Goal: Task Accomplishment & Management: Complete application form

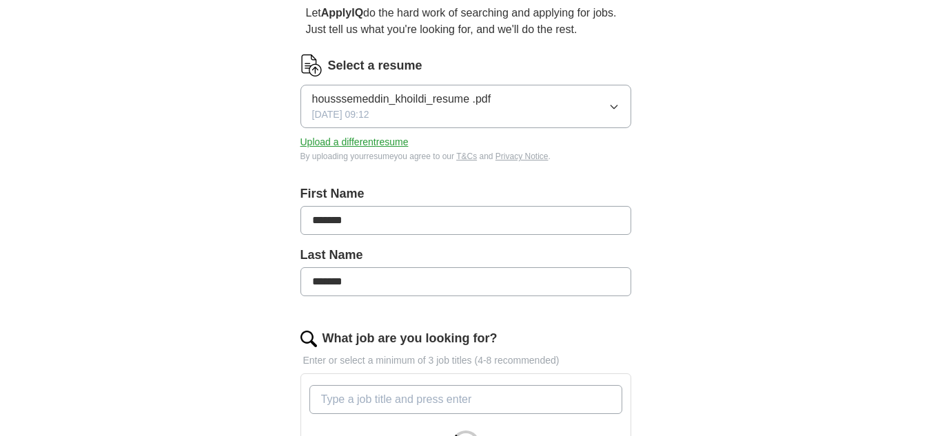
scroll to position [143, 0]
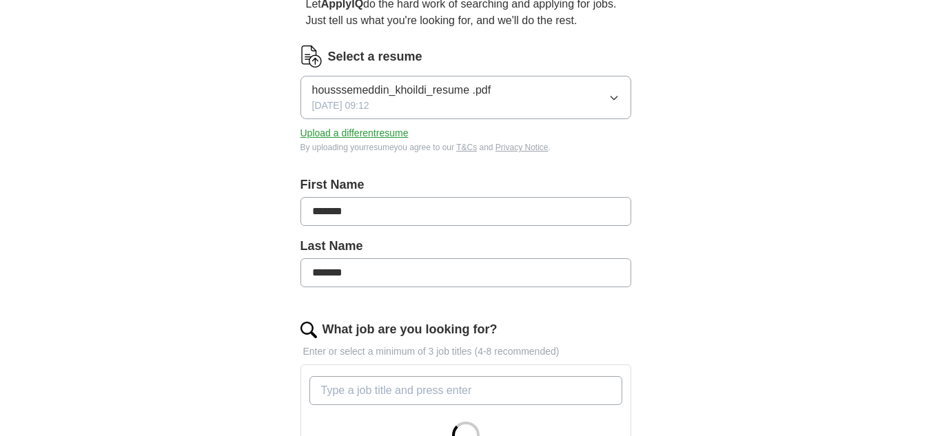
click at [453, 219] on input "*******" at bounding box center [465, 211] width 331 height 29
type input "**********"
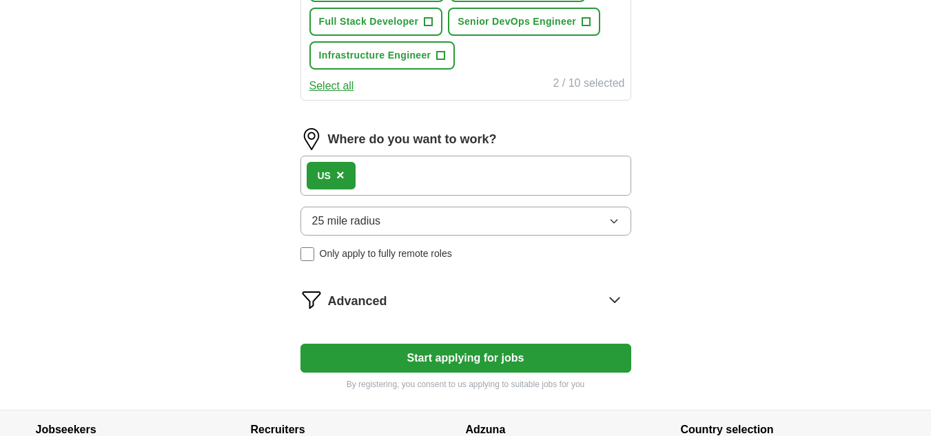
scroll to position [684, 0]
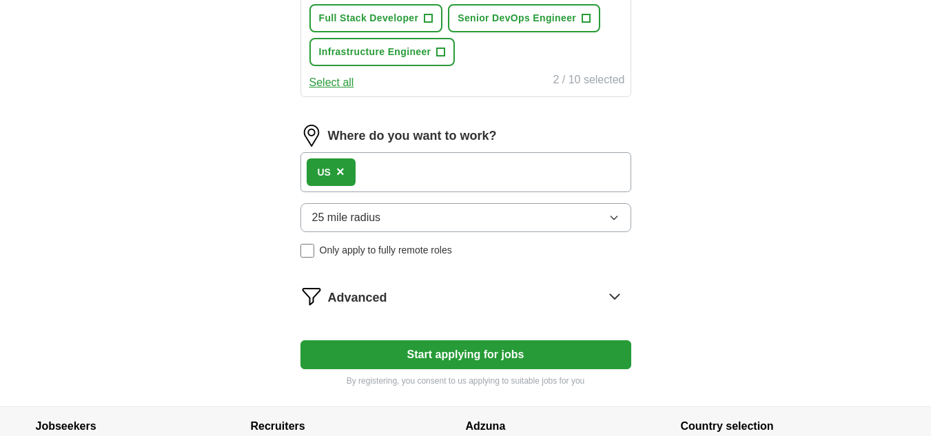
click at [447, 169] on div "US ×" at bounding box center [465, 172] width 331 height 40
click at [372, 254] on span "Only apply to fully remote roles" at bounding box center [386, 250] width 132 height 14
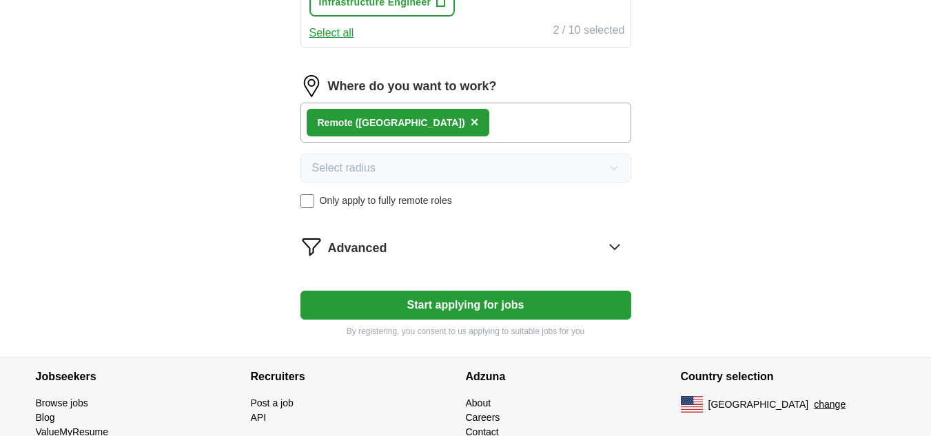
scroll to position [795, 0]
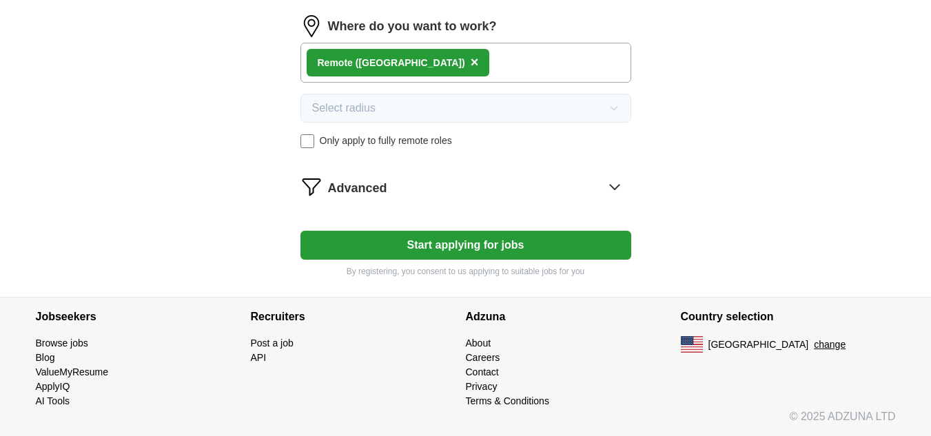
click at [378, 247] on button "Start applying for jobs" at bounding box center [465, 245] width 331 height 29
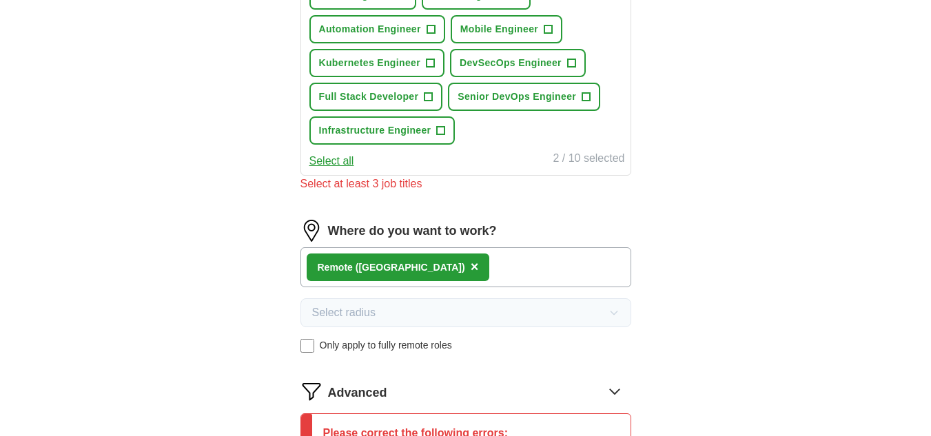
scroll to position [595, 0]
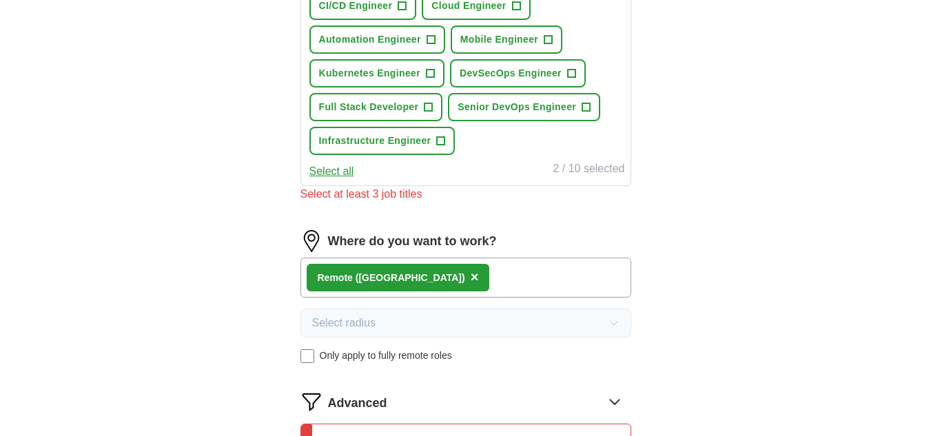
click at [398, 189] on div "Select at least 3 job titles" at bounding box center [465, 194] width 331 height 17
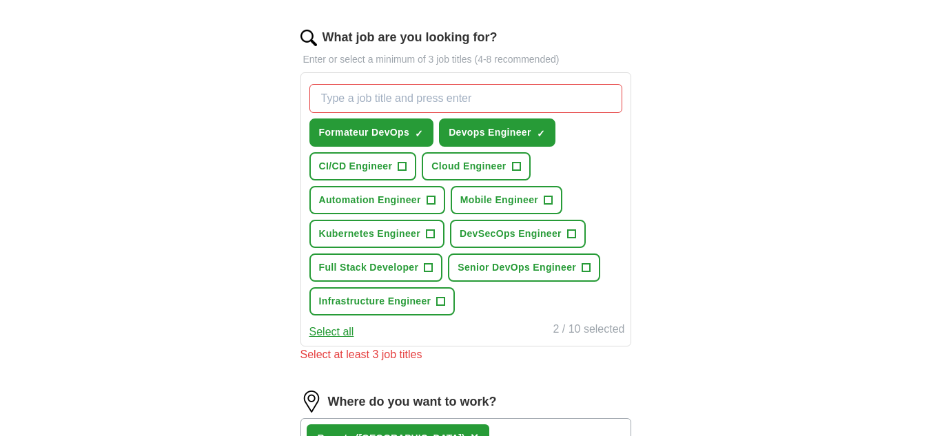
scroll to position [432, 0]
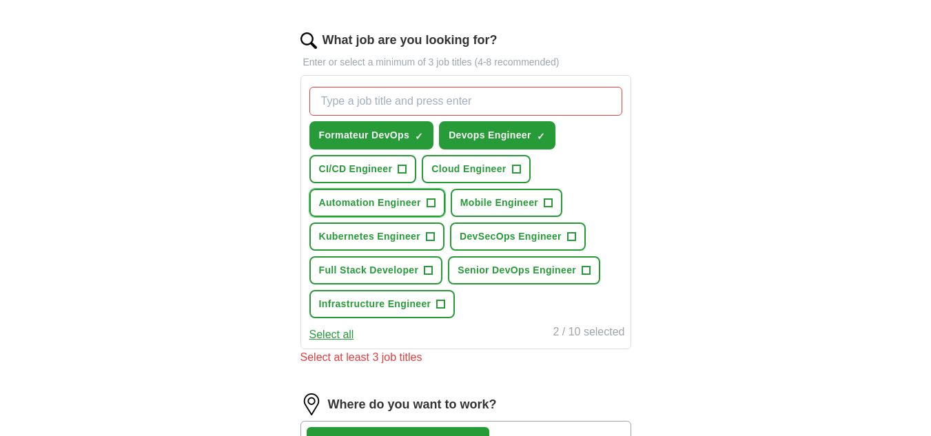
click at [368, 194] on button "Automation Engineer +" at bounding box center [377, 203] width 136 height 28
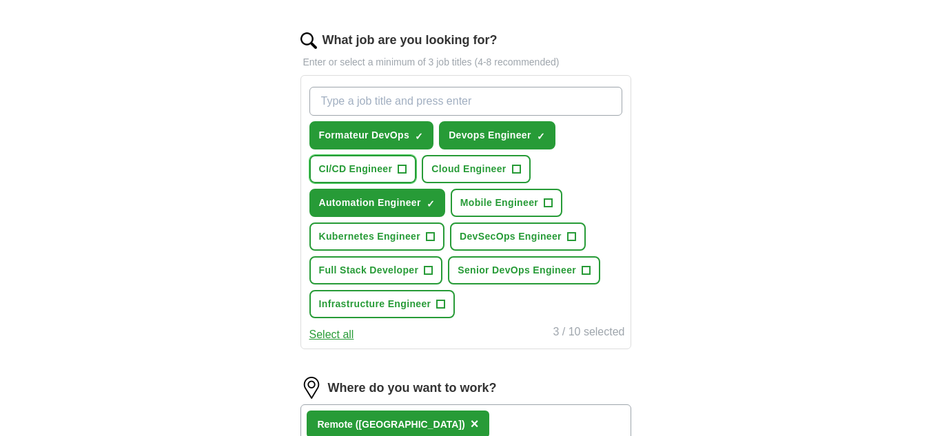
click at [378, 170] on span "CI/CD Engineer" at bounding box center [356, 169] width 74 height 14
click at [493, 169] on span "Cloud Engineer" at bounding box center [468, 169] width 74 height 14
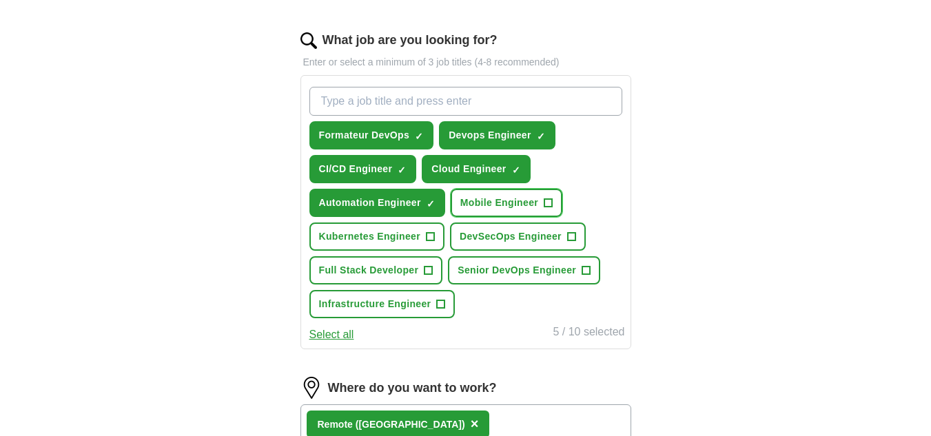
click at [497, 199] on span "Mobile Engineer" at bounding box center [499, 203] width 78 height 14
click at [489, 232] on span "DevSecOps Engineer" at bounding box center [511, 236] width 102 height 14
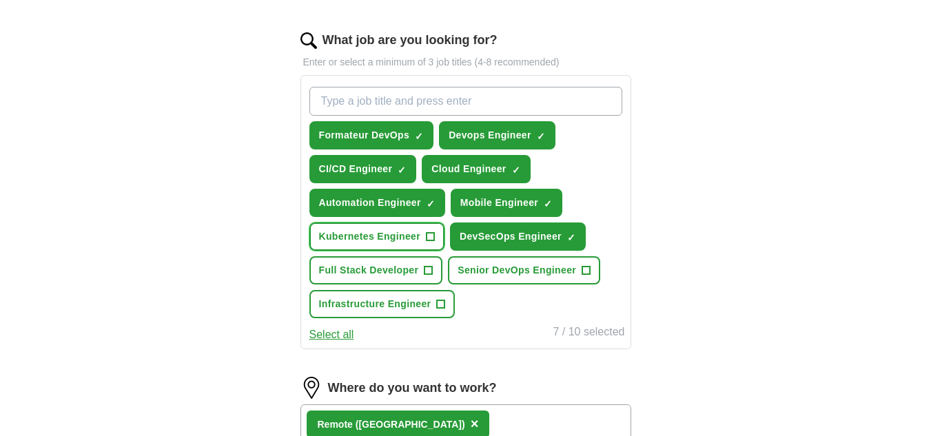
click at [414, 232] on span "Kubernetes Engineer" at bounding box center [369, 236] width 101 height 14
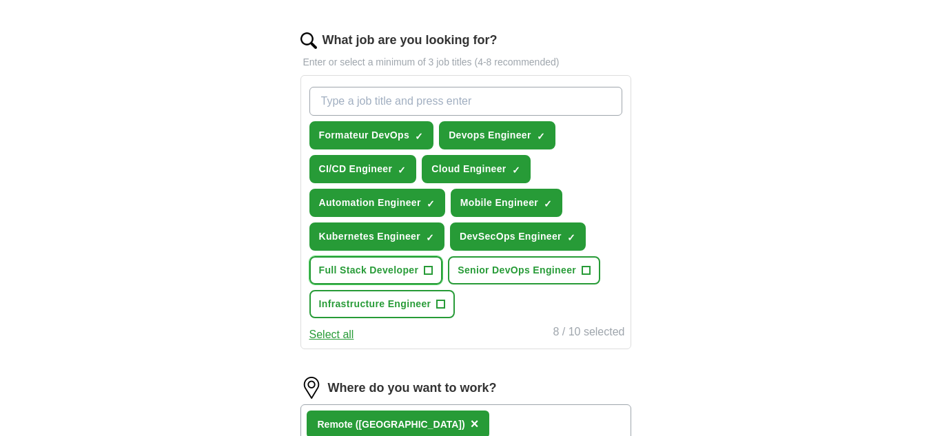
click at [400, 275] on span "Full Stack Developer" at bounding box center [369, 270] width 100 height 14
click at [399, 296] on button "Infrastructure Engineer +" at bounding box center [382, 304] width 146 height 28
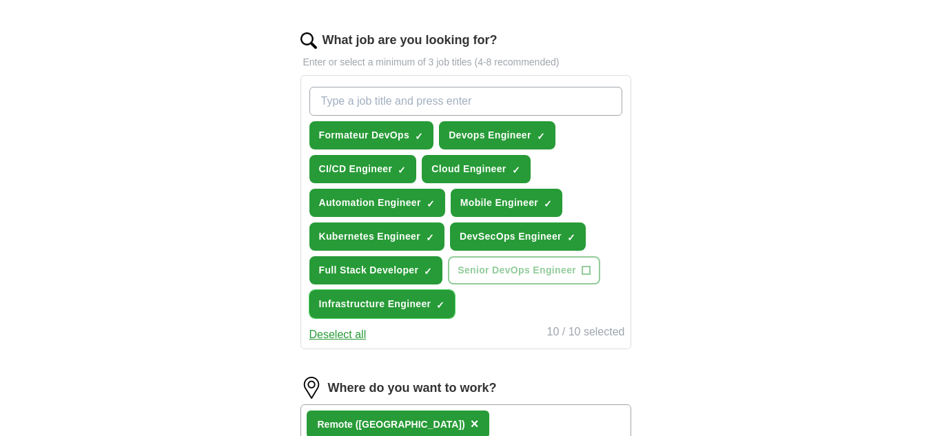
click at [431, 299] on span "Infrastructure Engineer" at bounding box center [375, 304] width 112 height 14
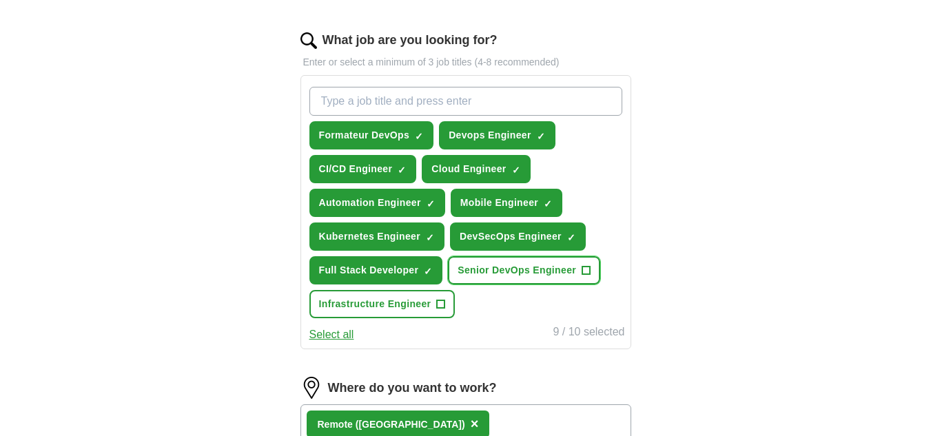
click at [502, 271] on span "Senior DevOps Engineer" at bounding box center [517, 270] width 119 height 14
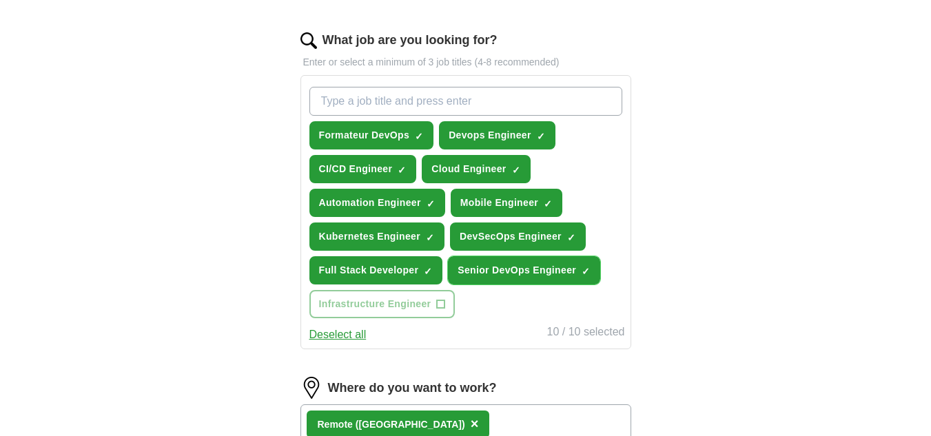
scroll to position [795, 0]
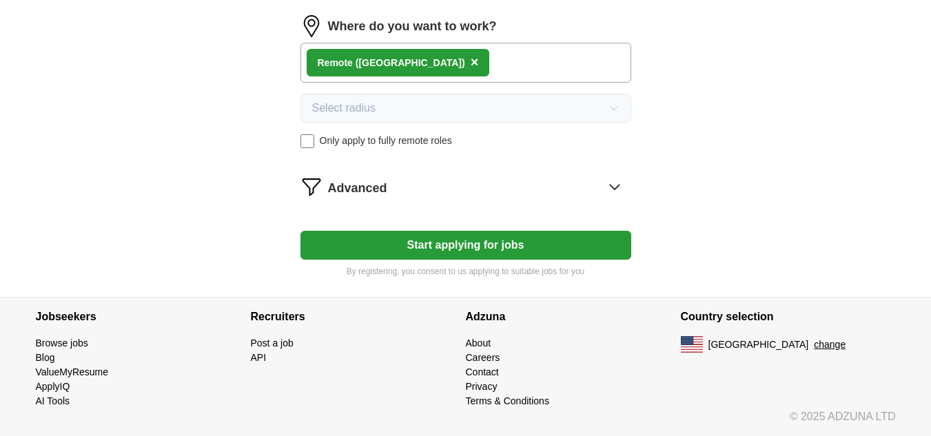
click at [492, 253] on button "Start applying for jobs" at bounding box center [465, 245] width 331 height 29
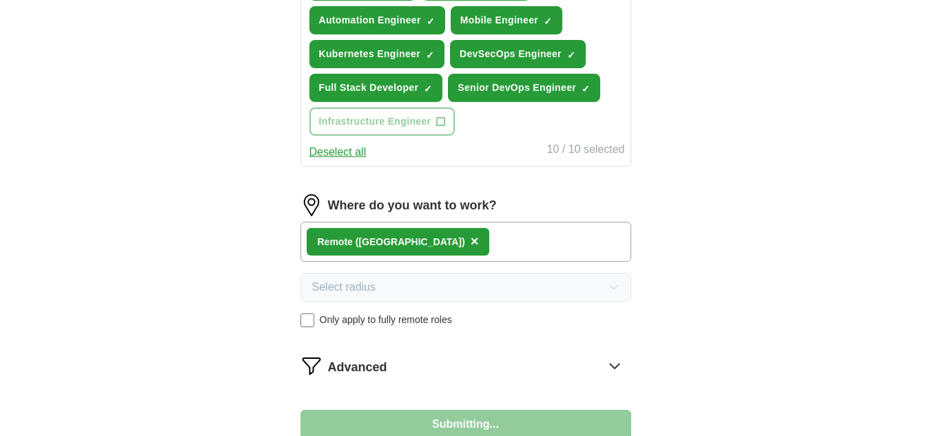
select select "**"
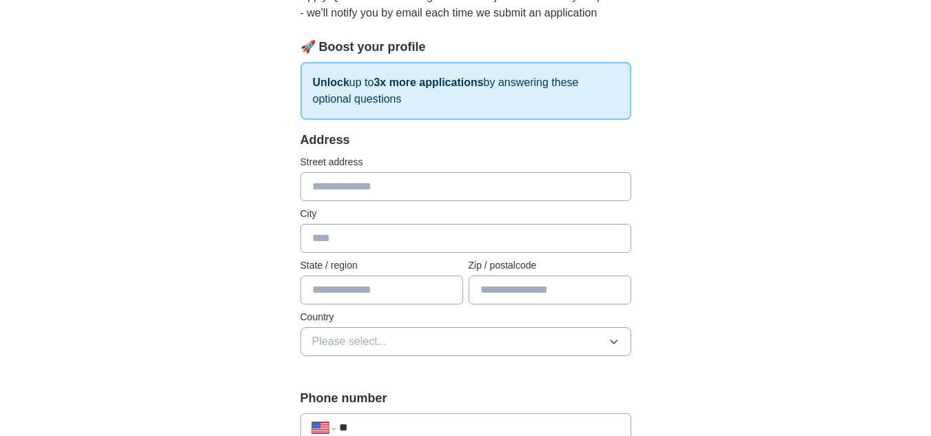
scroll to position [188, 0]
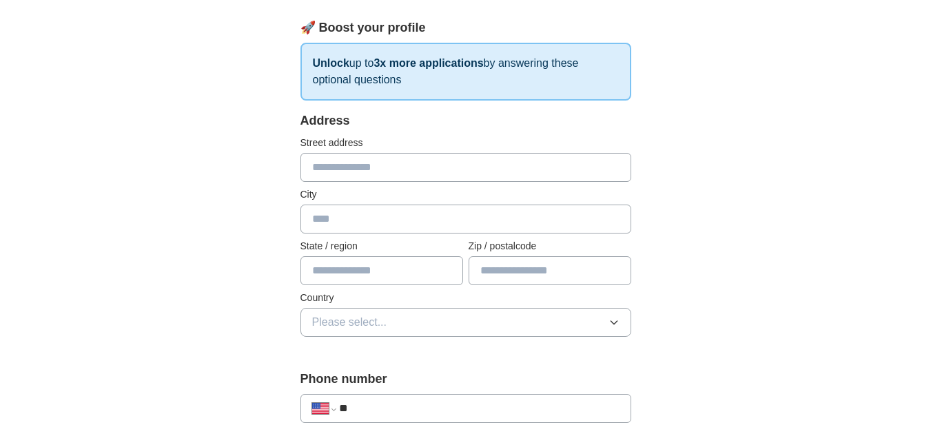
click at [427, 165] on input "text" at bounding box center [465, 167] width 331 height 29
type input "**********"
type input "*****"
type input "****"
select select "**"
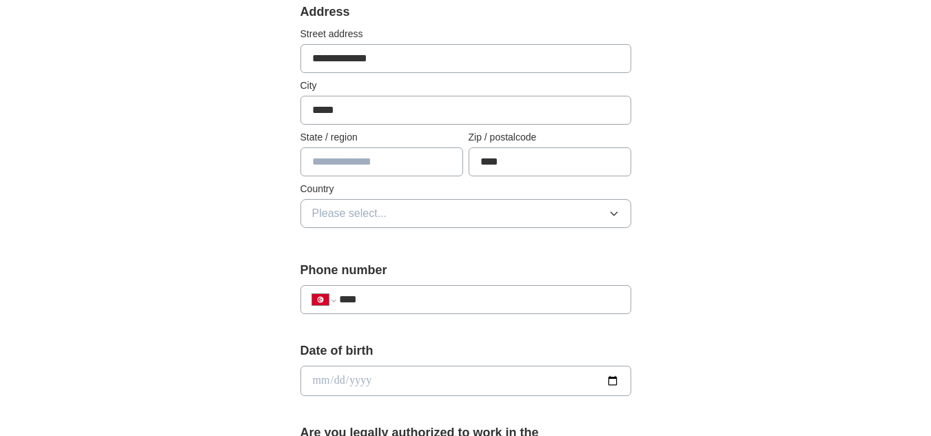
scroll to position [331, 0]
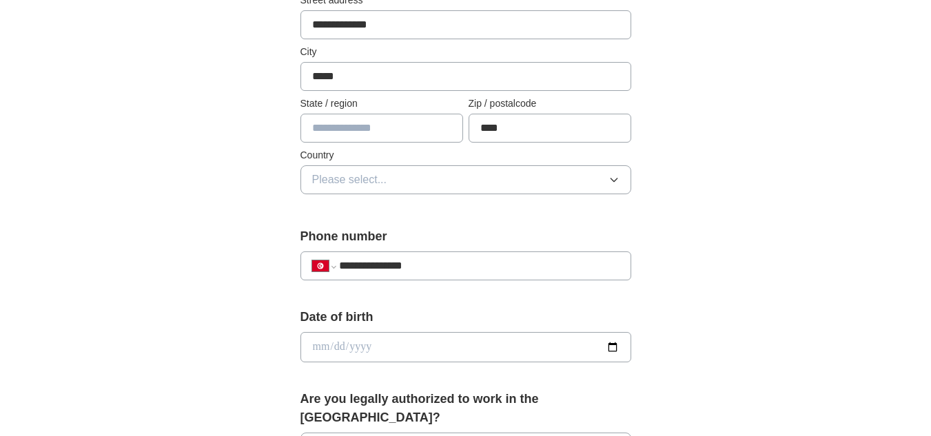
type input "**********"
click at [498, 343] on input "date" at bounding box center [465, 347] width 331 height 30
type input "**********"
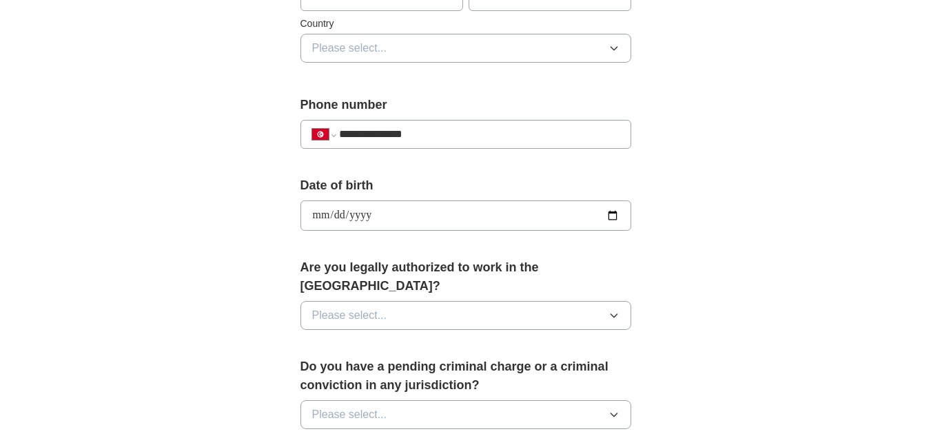
scroll to position [501, 0]
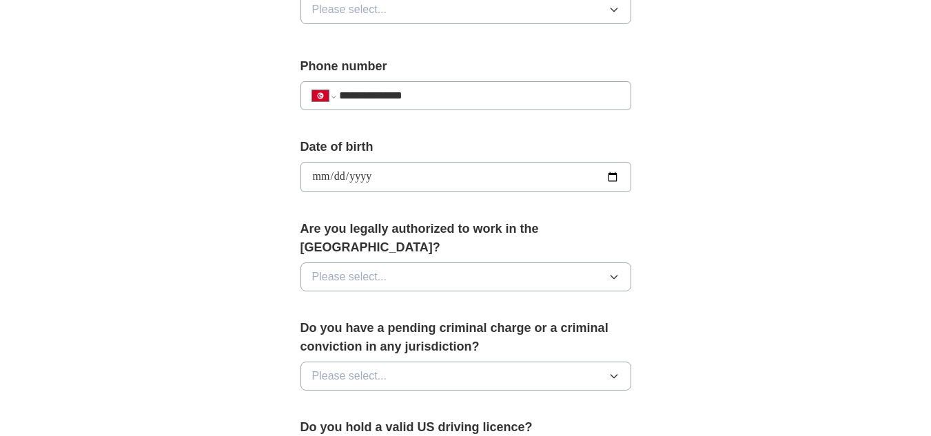
click at [508, 263] on button "Please select..." at bounding box center [465, 277] width 331 height 29
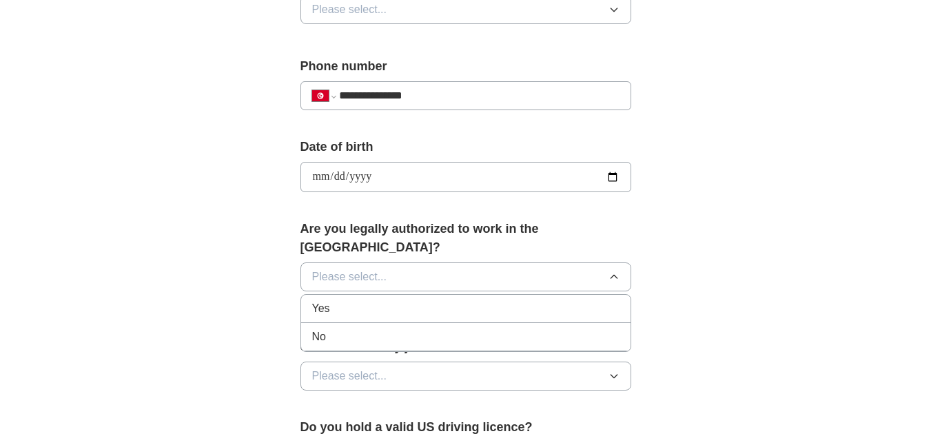
click at [490, 300] on div "Yes" at bounding box center [465, 308] width 307 height 17
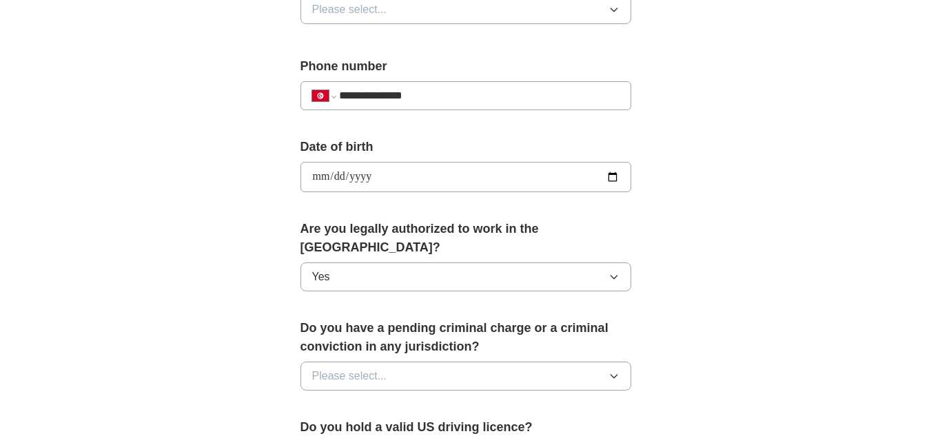
click at [463, 367] on button "Please select..." at bounding box center [465, 376] width 331 height 29
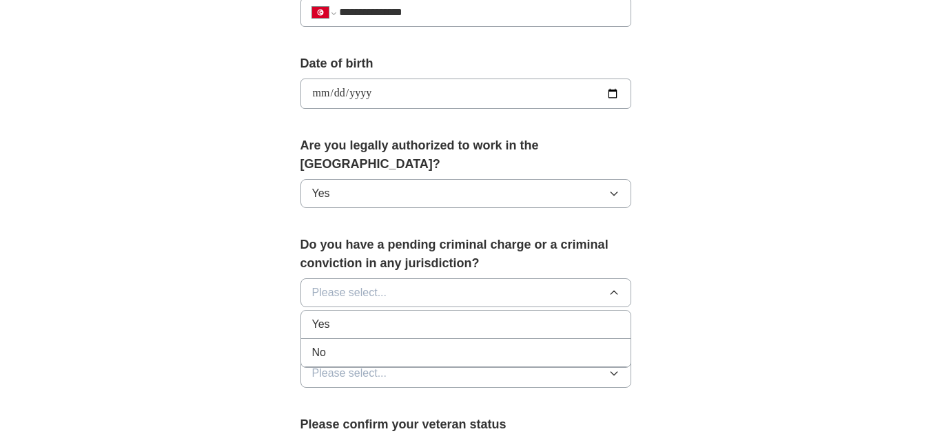
scroll to position [600, 0]
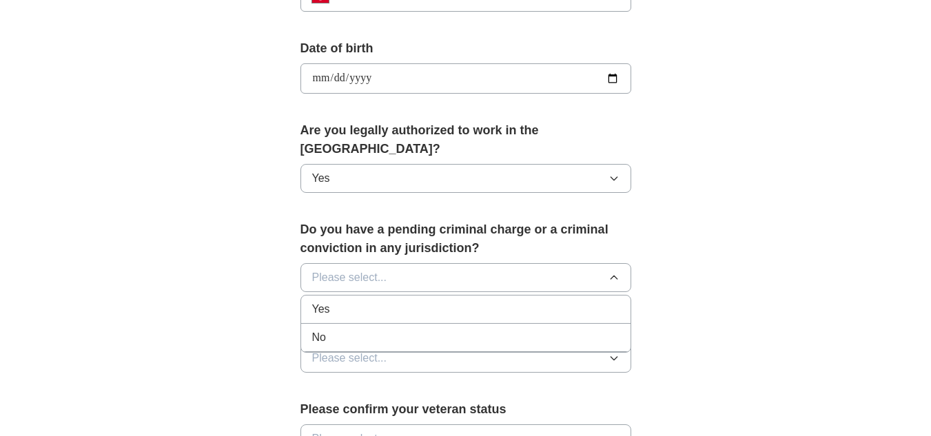
click at [464, 329] on div "No" at bounding box center [465, 337] width 307 height 17
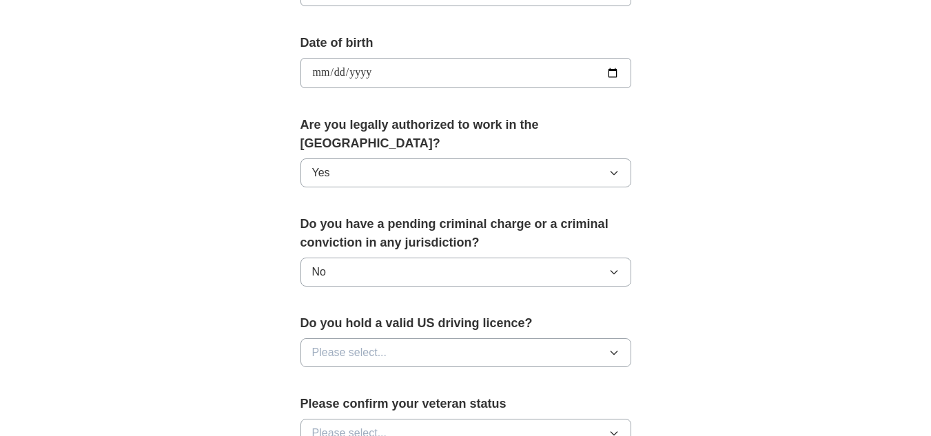
scroll to position [606, 0]
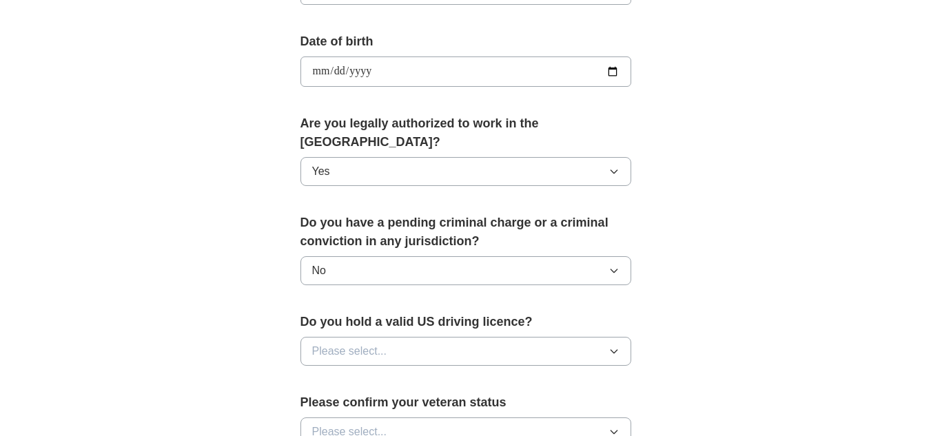
click at [460, 337] on button "Please select..." at bounding box center [465, 351] width 331 height 29
click at [445, 403] on div "No" at bounding box center [465, 411] width 307 height 17
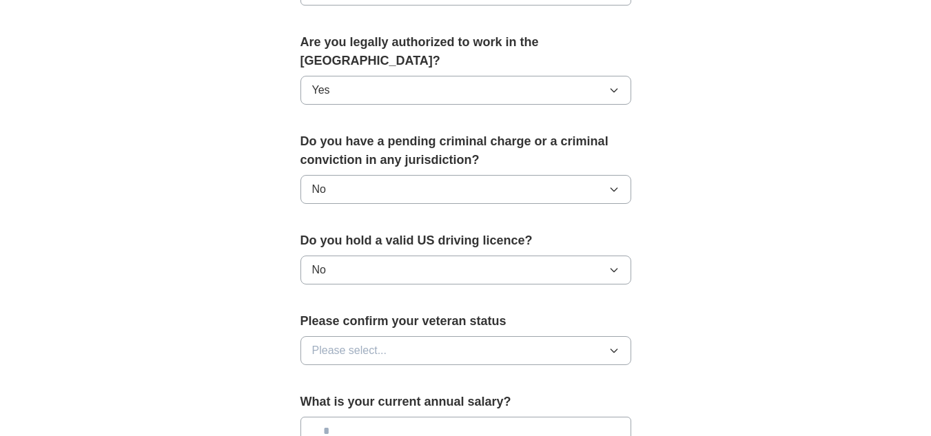
scroll to position [717, 0]
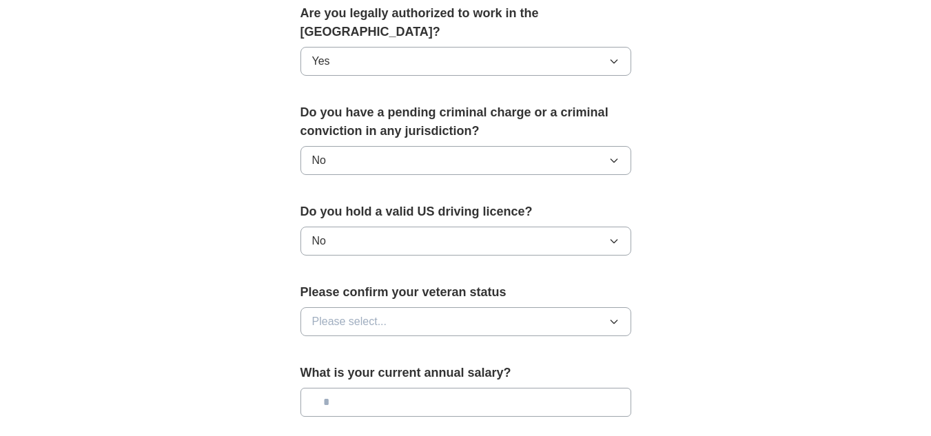
click at [460, 308] on button "Please select..." at bounding box center [465, 321] width 331 height 29
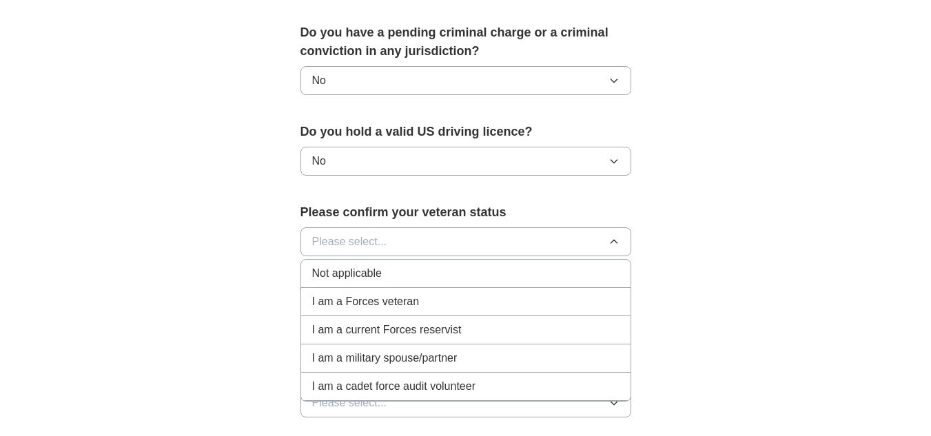
scroll to position [804, 0]
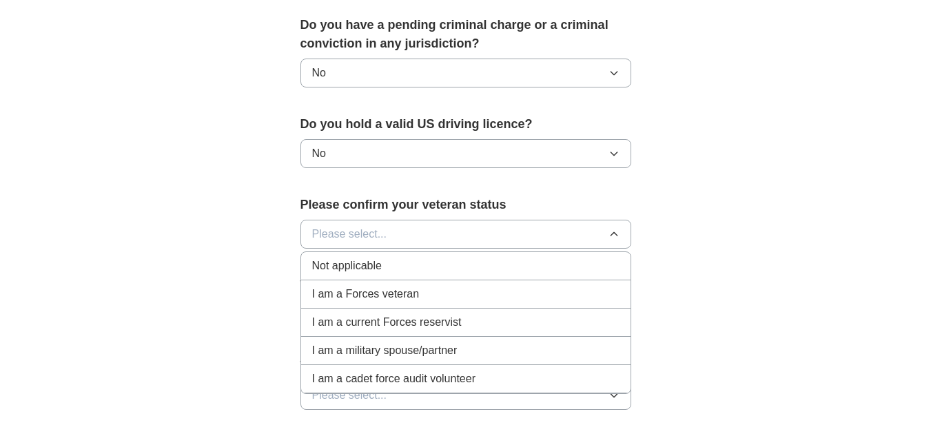
click at [458, 258] on div "Not applicable" at bounding box center [465, 266] width 307 height 17
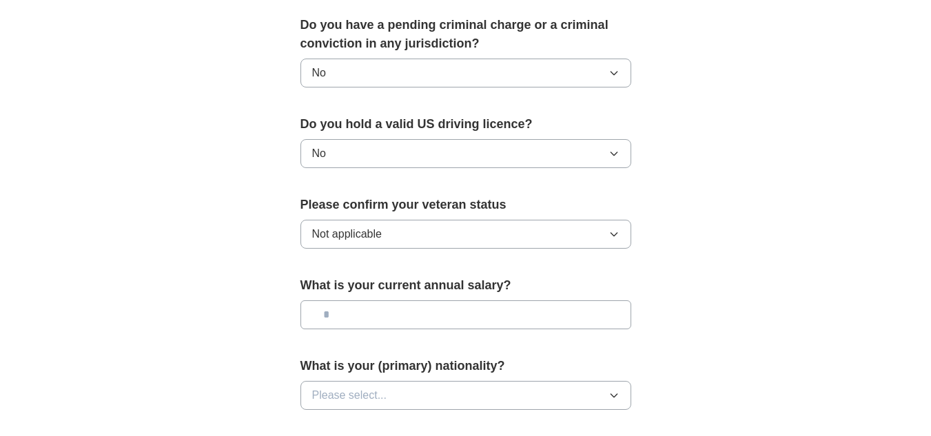
click at [430, 306] on input "text" at bounding box center [465, 314] width 331 height 29
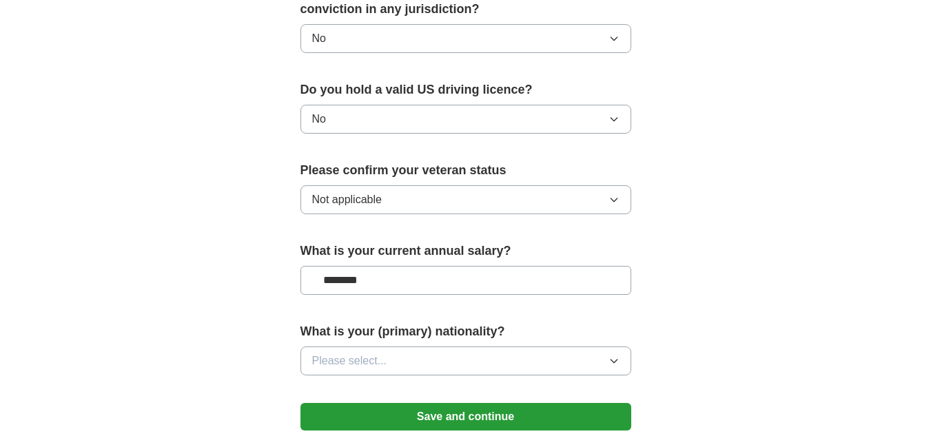
scroll to position [846, 0]
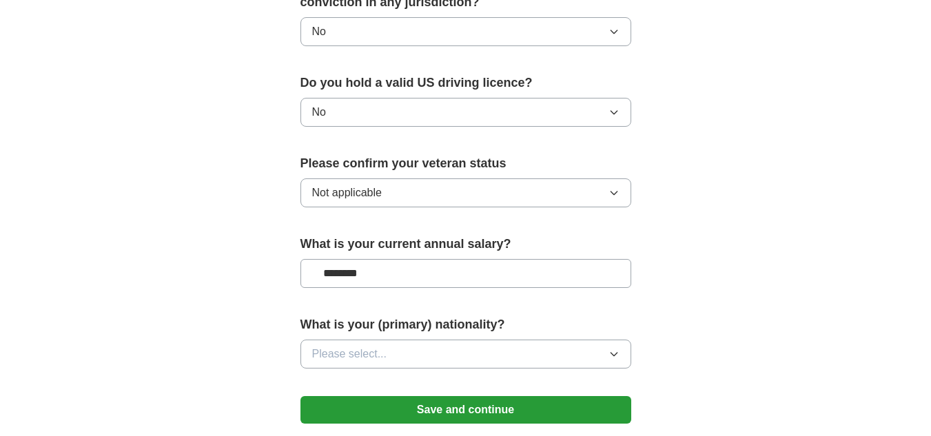
type input "********"
click at [421, 341] on button "Please select..." at bounding box center [465, 354] width 331 height 29
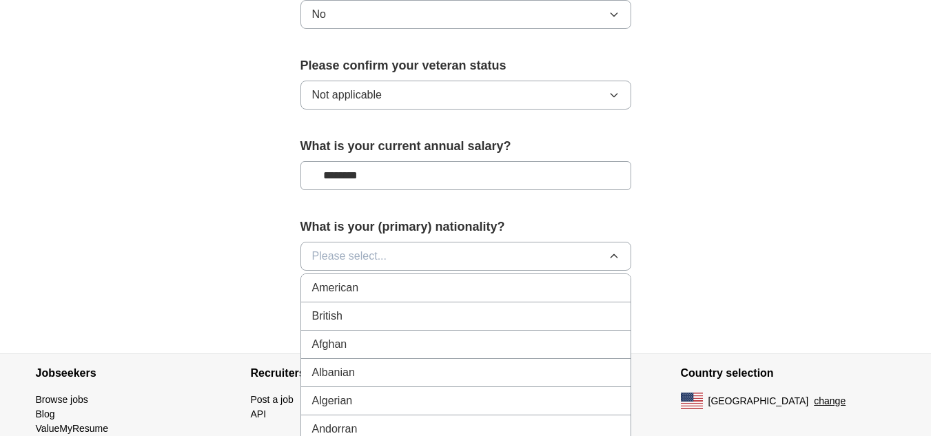
scroll to position [963, 0]
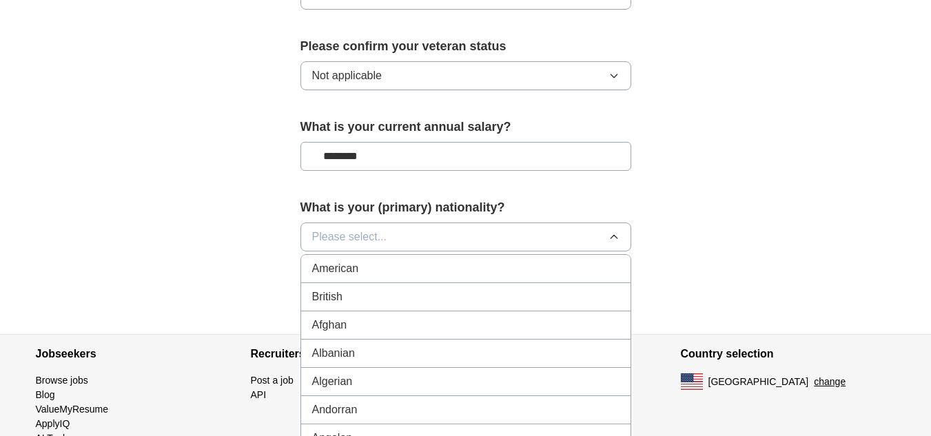
click at [346, 229] on span "Please select..." at bounding box center [349, 237] width 75 height 17
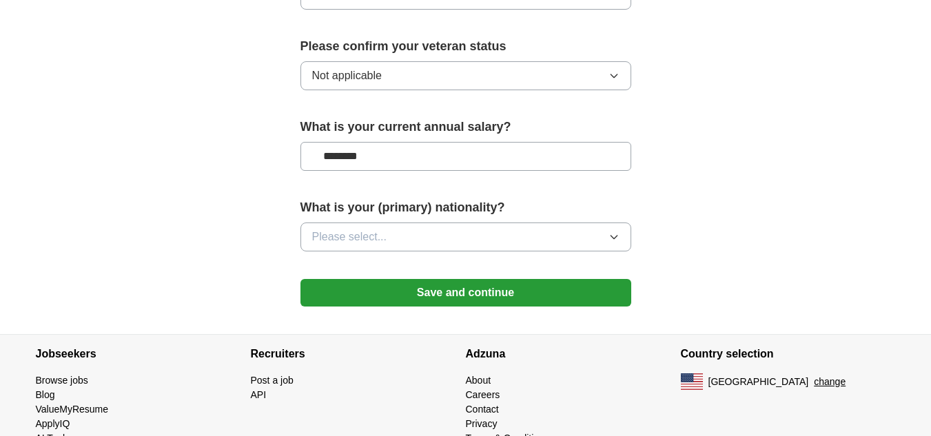
click at [346, 229] on span "Please select..." at bounding box center [349, 237] width 75 height 17
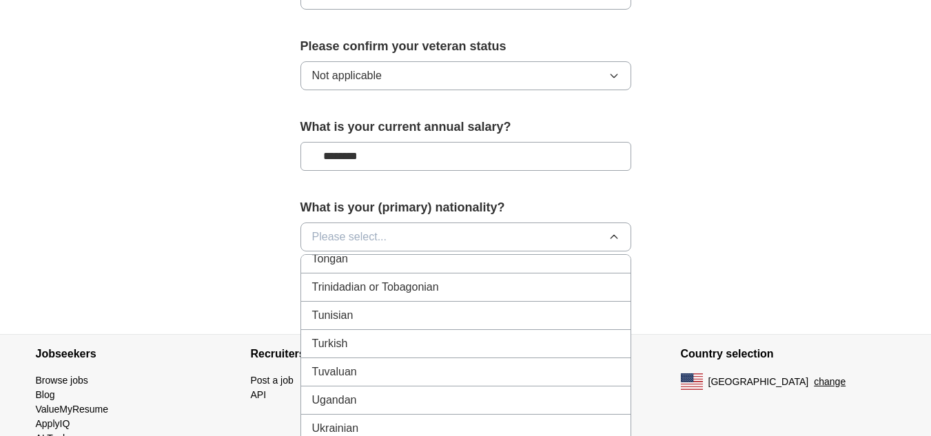
scroll to position [5027, 0]
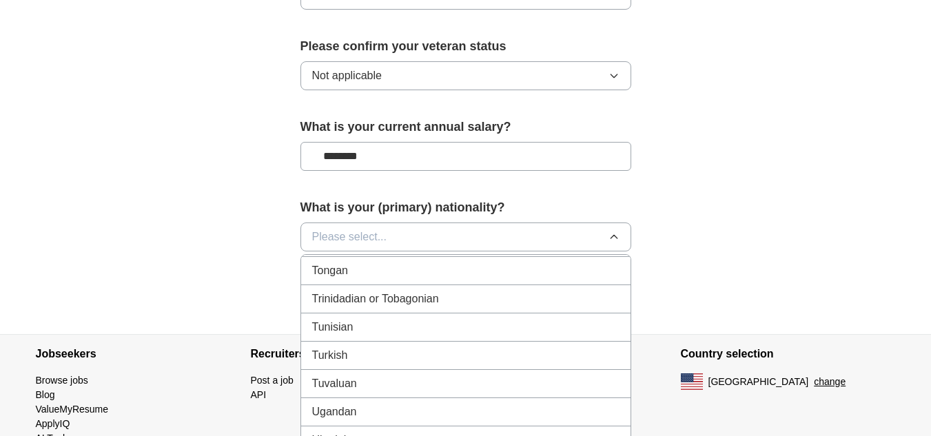
click at [340, 319] on span "Tunisian" at bounding box center [332, 327] width 41 height 17
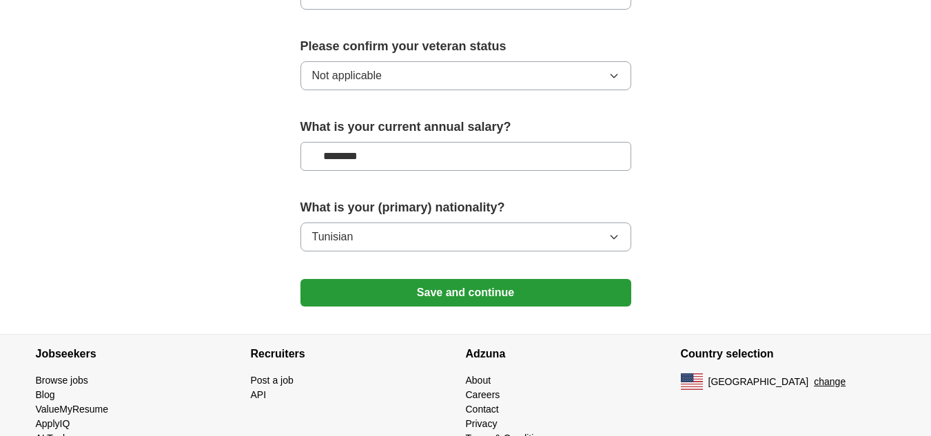
click at [371, 279] on button "Save and continue" at bounding box center [465, 293] width 331 height 28
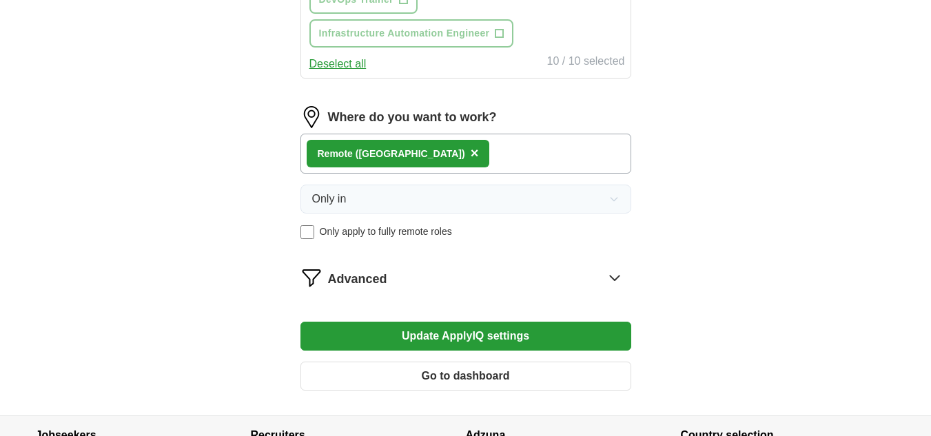
scroll to position [767, 0]
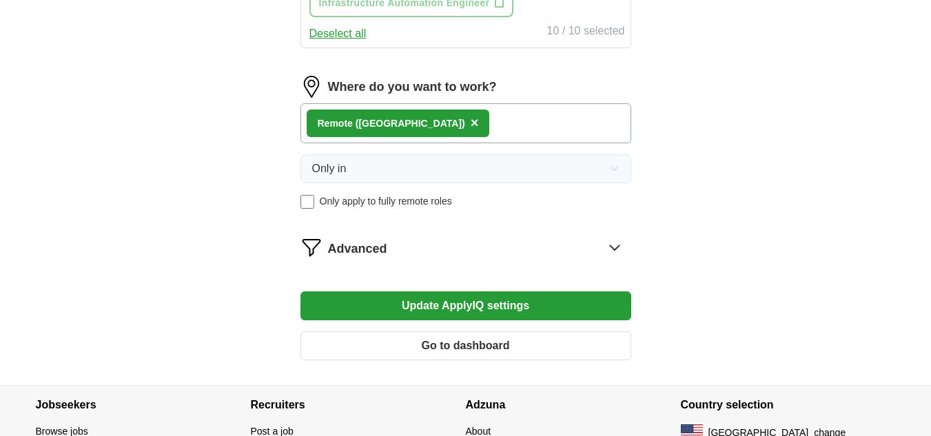
click at [577, 310] on button "Update ApplyIQ settings" at bounding box center [465, 305] width 331 height 29
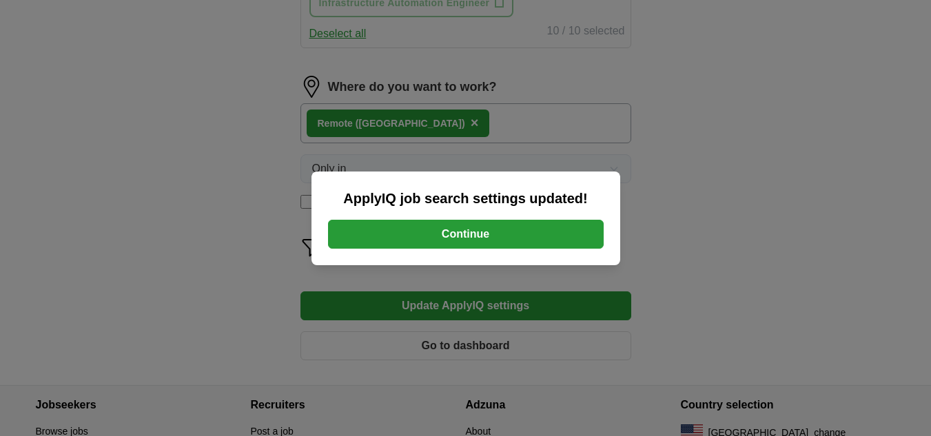
click at [516, 227] on button "Continue" at bounding box center [466, 234] width 276 height 29
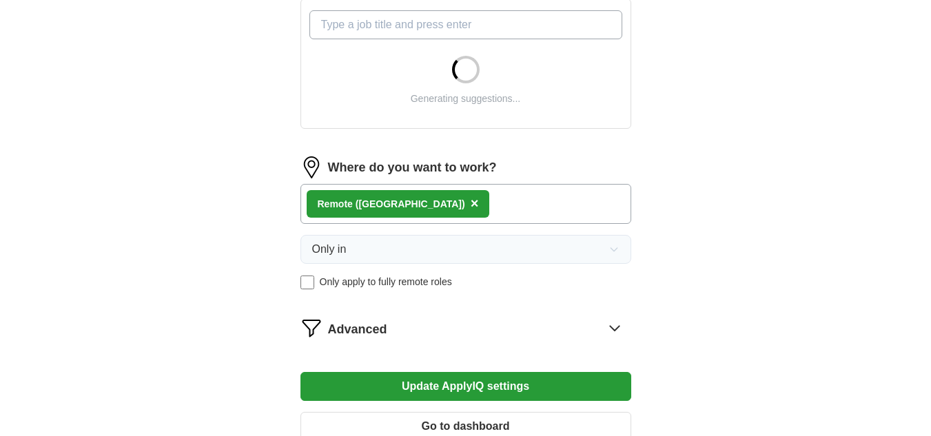
scroll to position [526, 0]
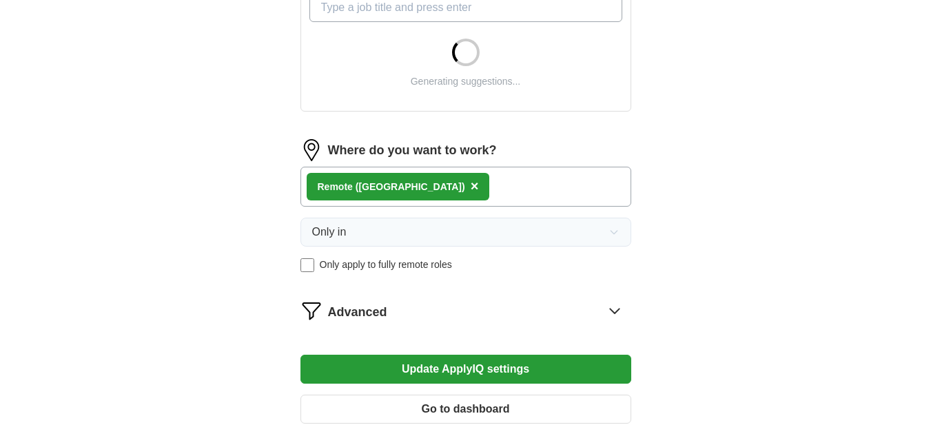
click at [366, 368] on button "Update ApplyIQ settings" at bounding box center [465, 369] width 331 height 29
